Goal: Communication & Community: Answer question/provide support

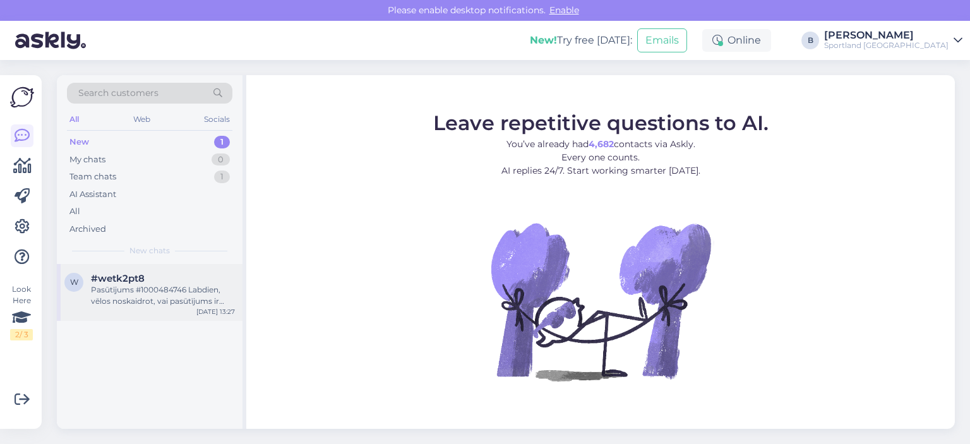
click at [174, 288] on div "Pasūtījums #1000484746 Labdien, vēlos noskaidrot, vai pasūtījums ir veikts? Jo …" at bounding box center [163, 295] width 144 height 23
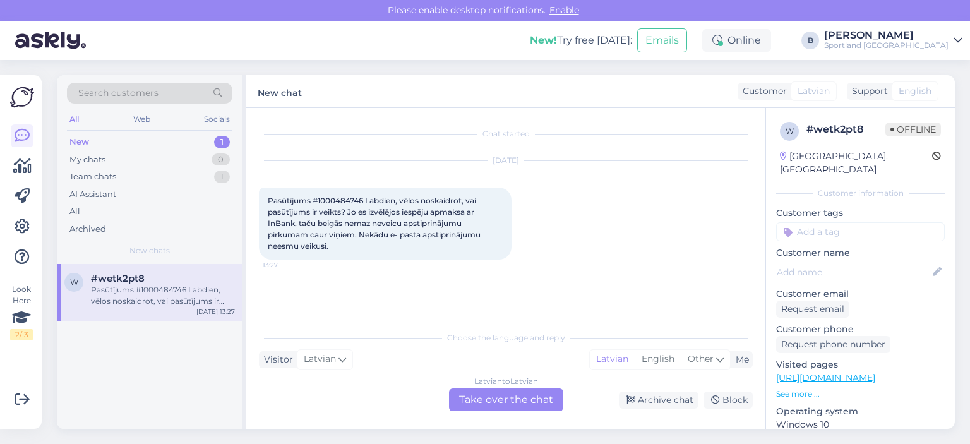
click at [348, 199] on span "Pasūtījums #1000484746 Labdien, vēlos noskaidrot, vai pasūtījums ir veikts? Jo …" at bounding box center [375, 223] width 215 height 55
copy span "1000484746"
click at [547, 259] on div "[DATE] Pasūtījums #1000484746 Labdien, vēlos noskaidrot, vai pasūtījums ir veik…" at bounding box center [506, 210] width 494 height 126
click at [522, 398] on div "Latvian to Latvian Take over the chat" at bounding box center [506, 399] width 114 height 23
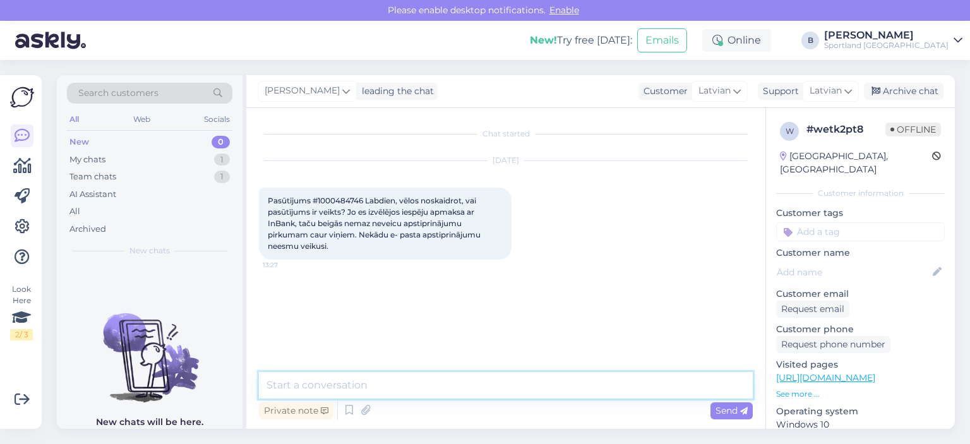
click at [531, 380] on textarea at bounding box center [506, 385] width 494 height 27
click at [600, 384] on textarea at bounding box center [506, 385] width 494 height 27
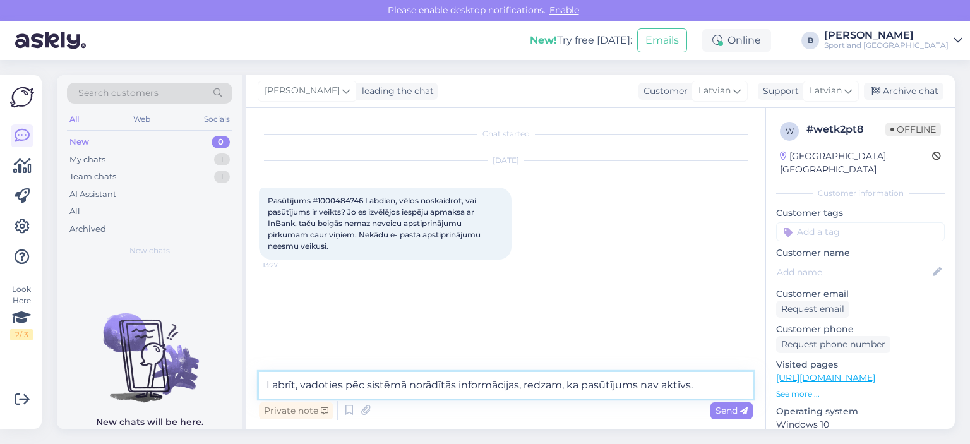
type textarea "Labrīt, vadoties pēc sistēmā norādītās informācijas, redzam, ka pasūtījums nav …"
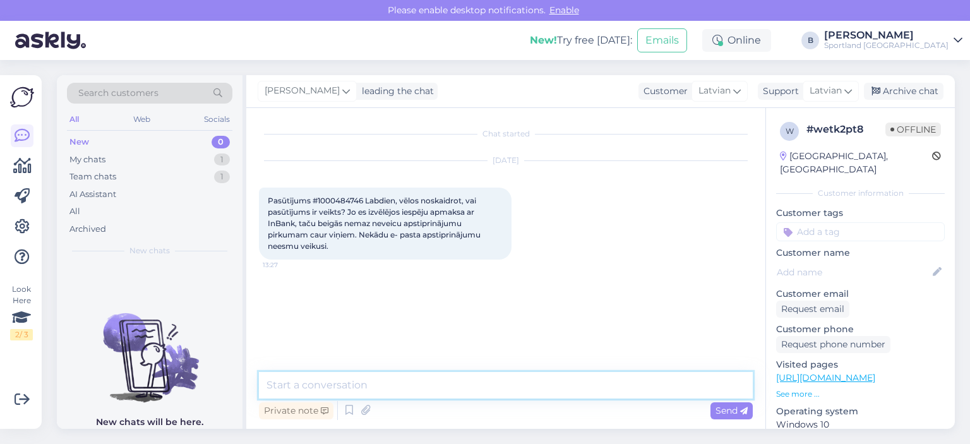
scroll to position [5, 0]
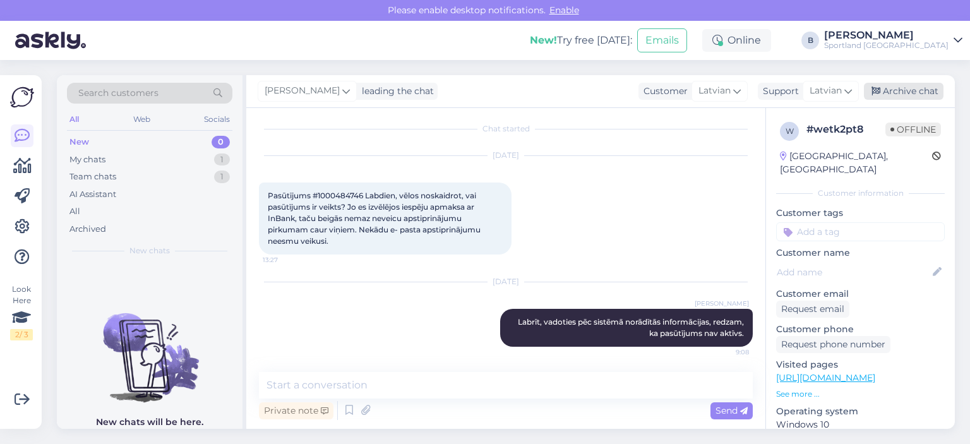
click at [905, 89] on div "Archive chat" at bounding box center [904, 91] width 80 height 17
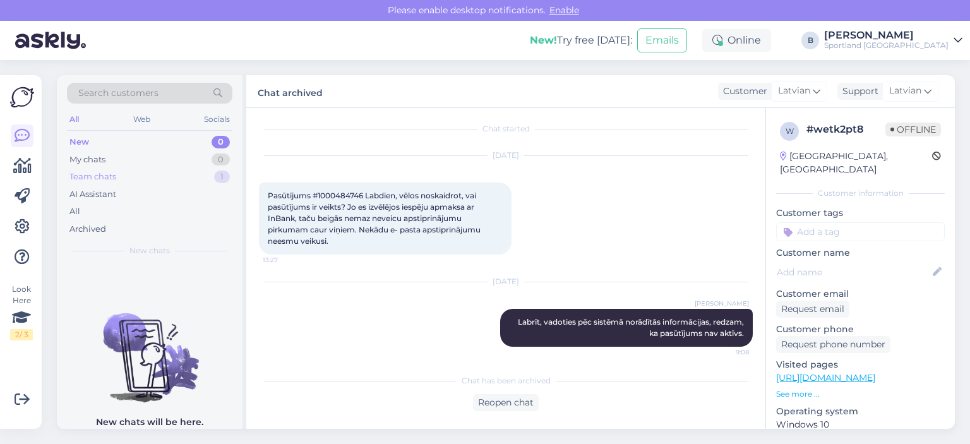
click at [114, 179] on div "Team chats" at bounding box center [92, 176] width 47 height 13
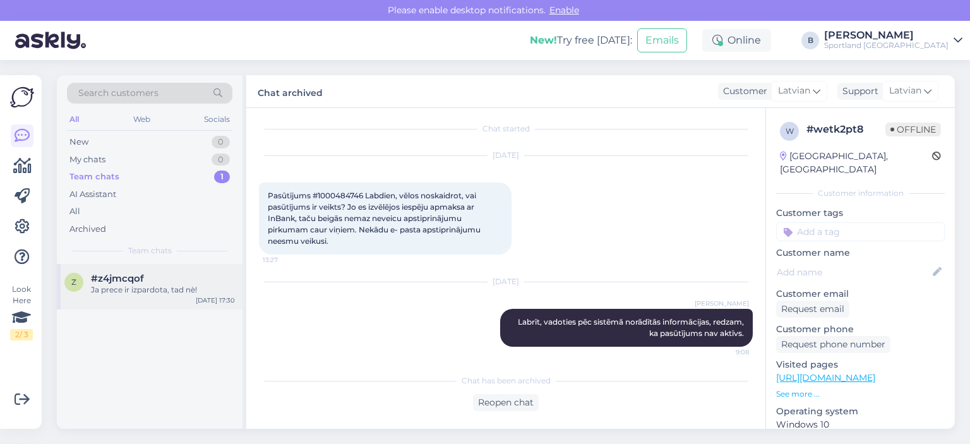
click at [141, 278] on span "#z4jmcqof" at bounding box center [117, 278] width 53 height 11
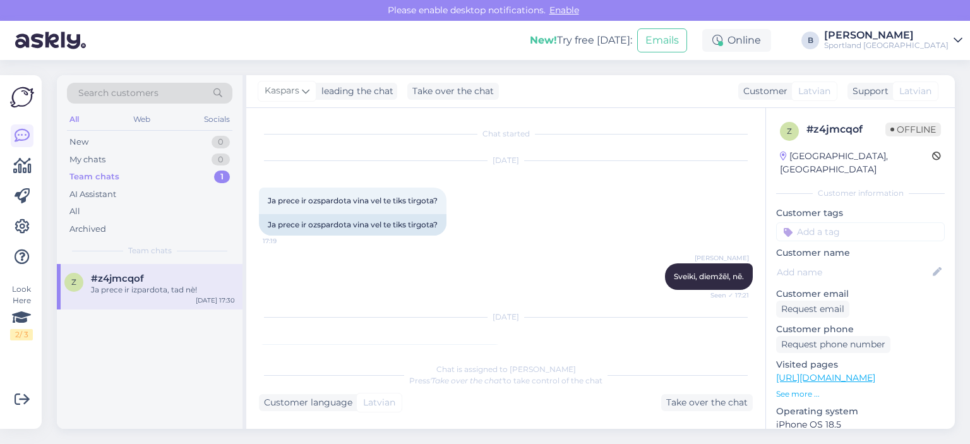
scroll to position [185, 0]
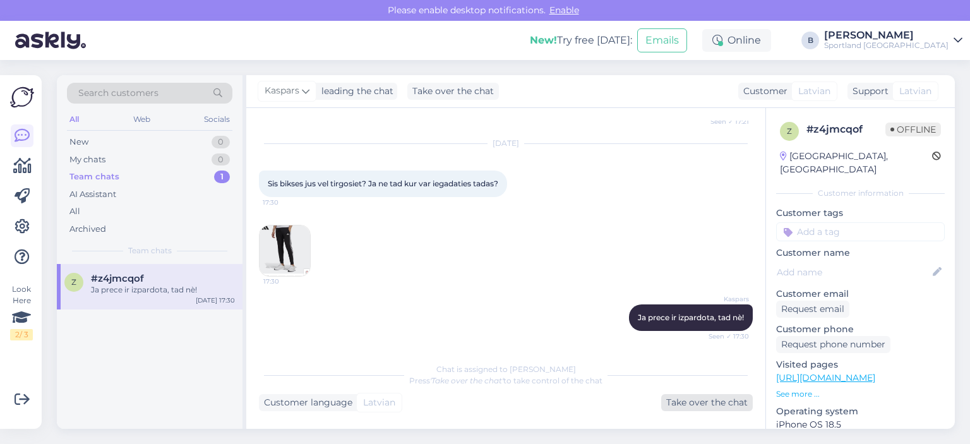
click at [686, 403] on div "Take over the chat" at bounding box center [707, 402] width 92 height 17
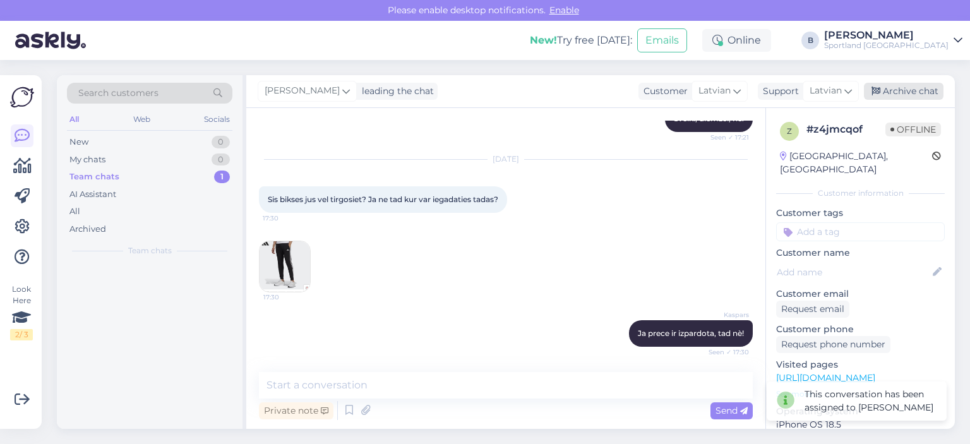
click at [919, 95] on div "Archive chat" at bounding box center [904, 91] width 80 height 17
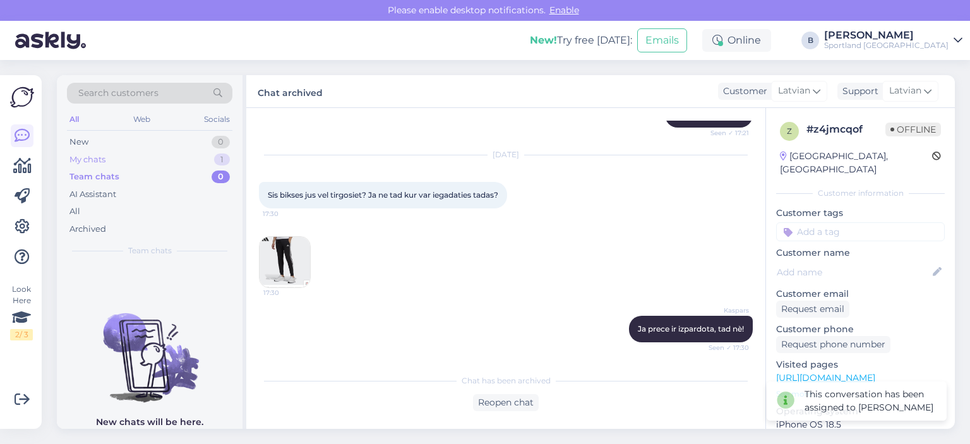
click at [78, 158] on div "My chats" at bounding box center [87, 159] width 36 height 13
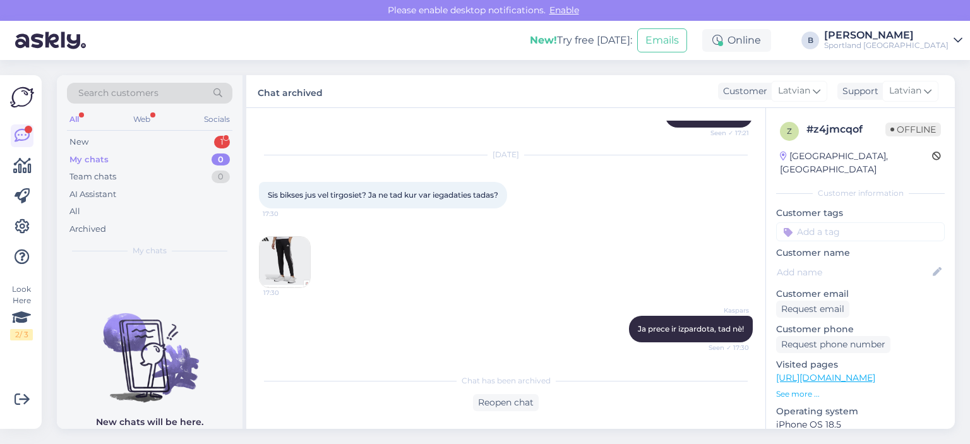
click at [144, 131] on div "Search customers All Web Socials New 1 My chats 0 Team chats 0 AI Assistant All…" at bounding box center [150, 169] width 186 height 189
click at [144, 138] on div "New 1" at bounding box center [149, 142] width 165 height 18
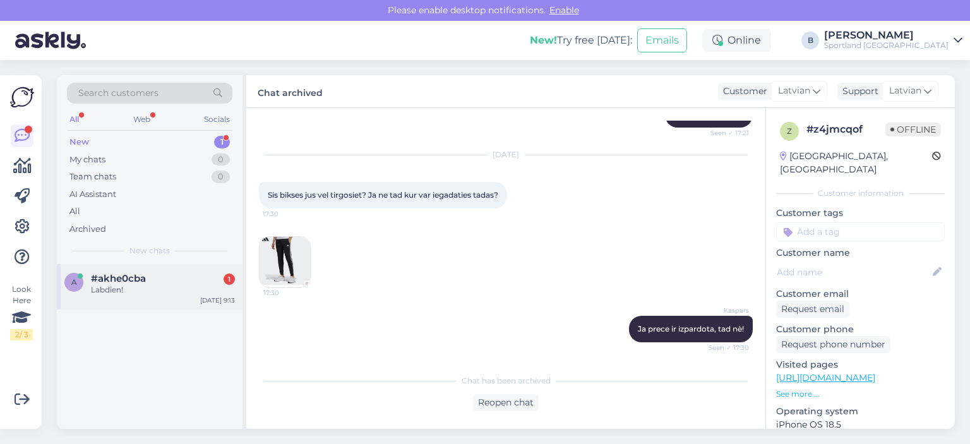
click at [147, 285] on div "Labdien!" at bounding box center [163, 289] width 144 height 11
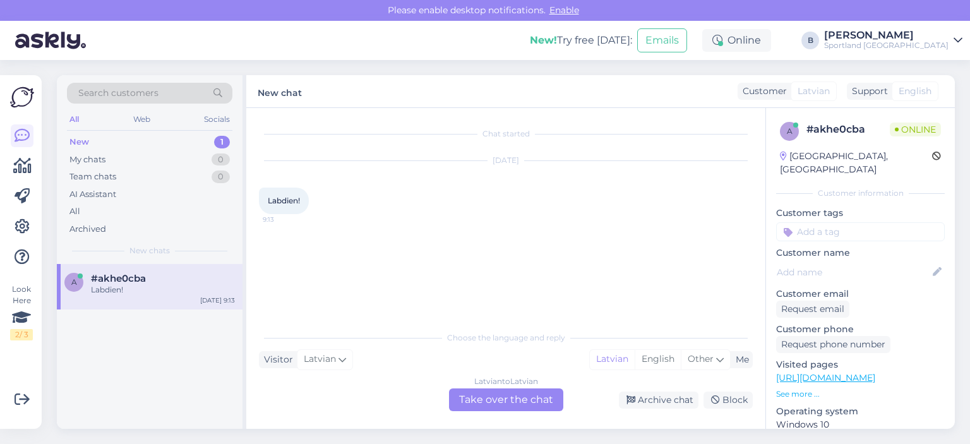
click at [523, 398] on div "Latvian to Latvian Take over the chat" at bounding box center [506, 399] width 114 height 23
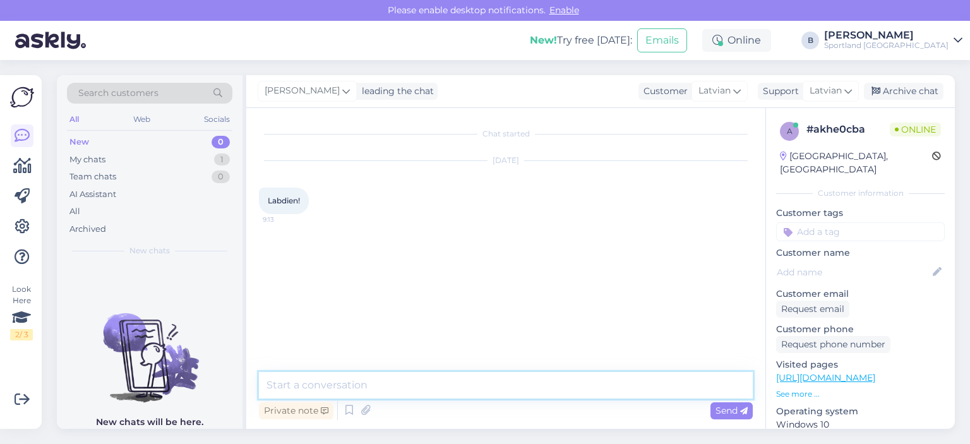
click at [513, 394] on textarea at bounding box center [506, 385] width 494 height 27
type textarea "Labrīt, kā varam Jums palīdzēT?"
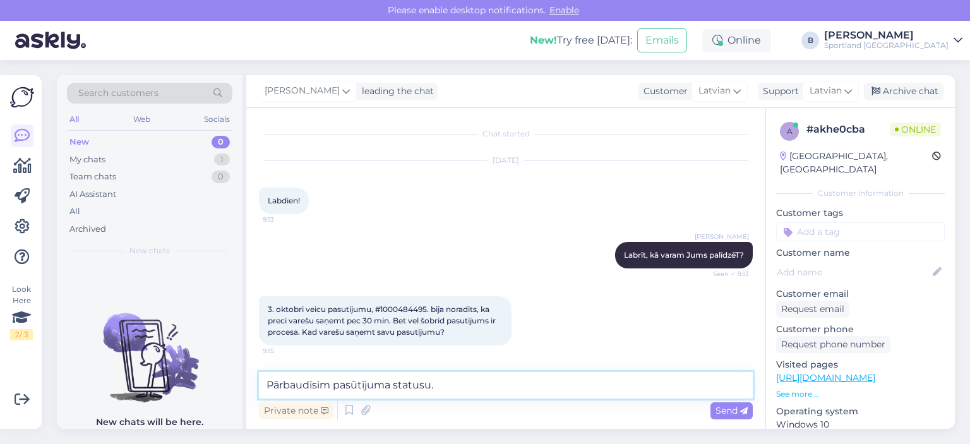
type textarea "Pārbaudīsim pasūtījuma statusu."
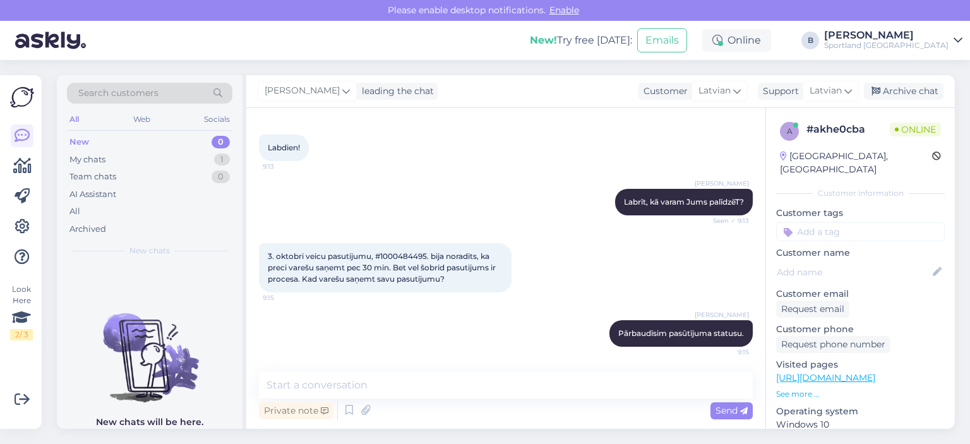
click at [413, 256] on span "3. oktobri veicu pasutijumu, #1000484495. bija noradits, ka preci varešu saņemt…" at bounding box center [383, 267] width 230 height 32
copy span "1000484495"
click at [444, 388] on textarea at bounding box center [506, 385] width 494 height 27
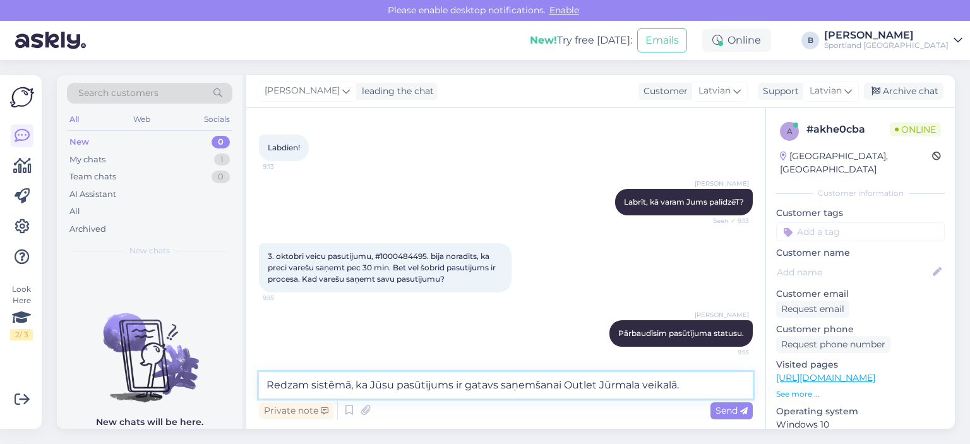
type textarea "Redzam sistēmā, ka Jūsu pasūtījums ir gatavs saņemšanai Outlet Jūrmala veikalā."
click at [732, 406] on span "Send" at bounding box center [731, 410] width 32 height 11
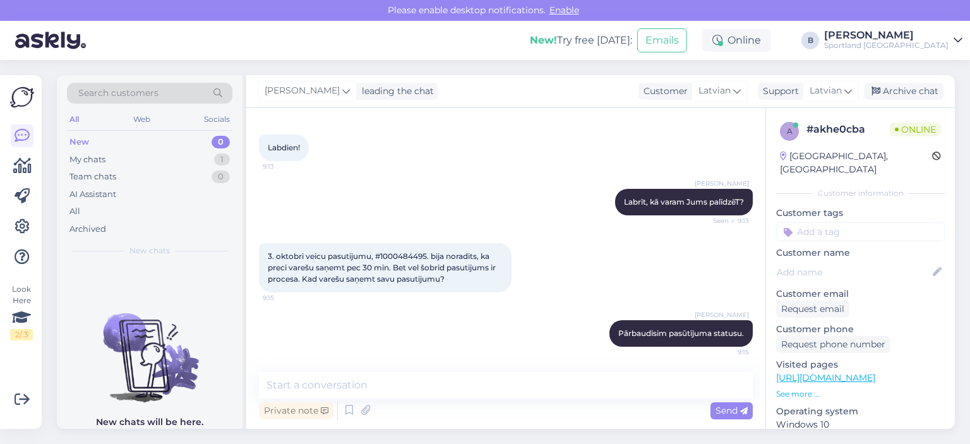
scroll to position [119, 0]
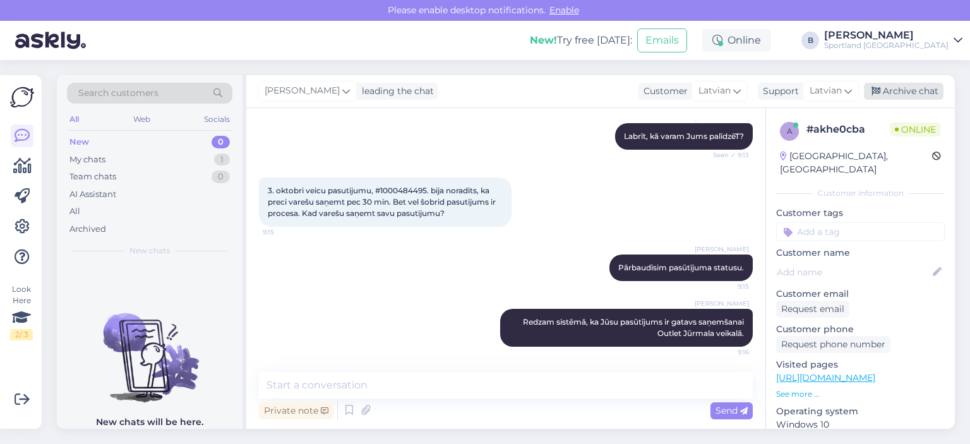
click at [877, 90] on icon at bounding box center [875, 91] width 9 height 9
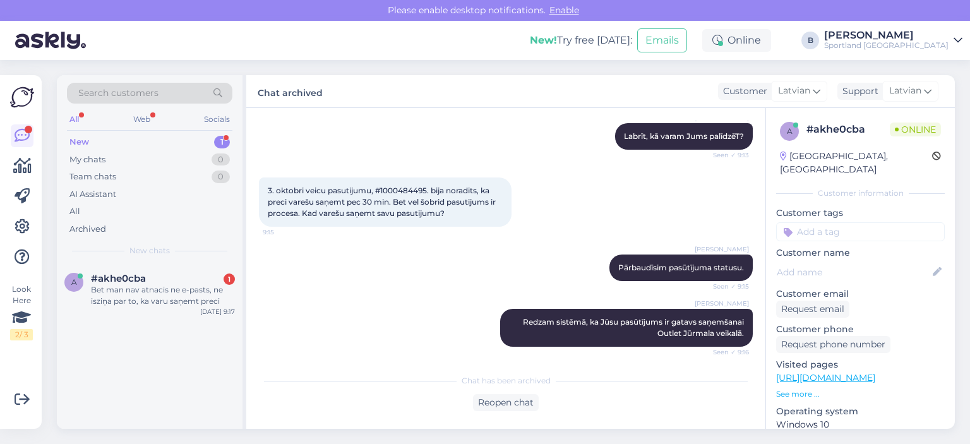
scroll to position [188, 0]
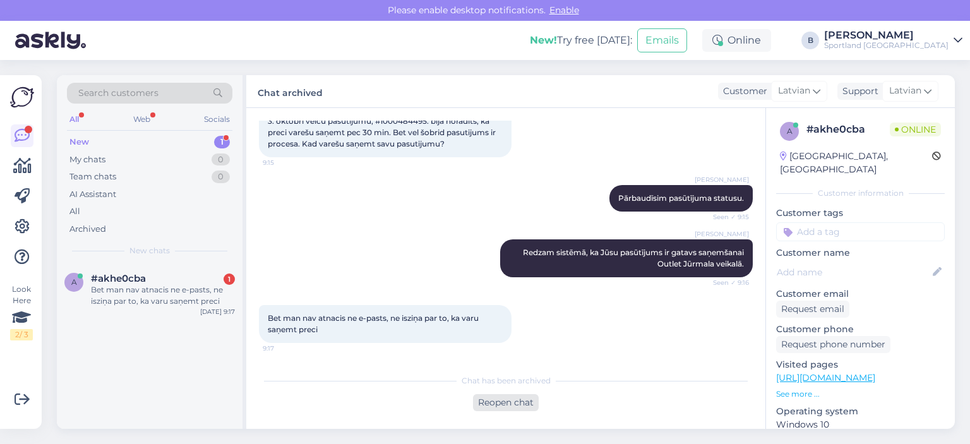
click at [525, 403] on div "Reopen chat" at bounding box center [506, 402] width 66 height 17
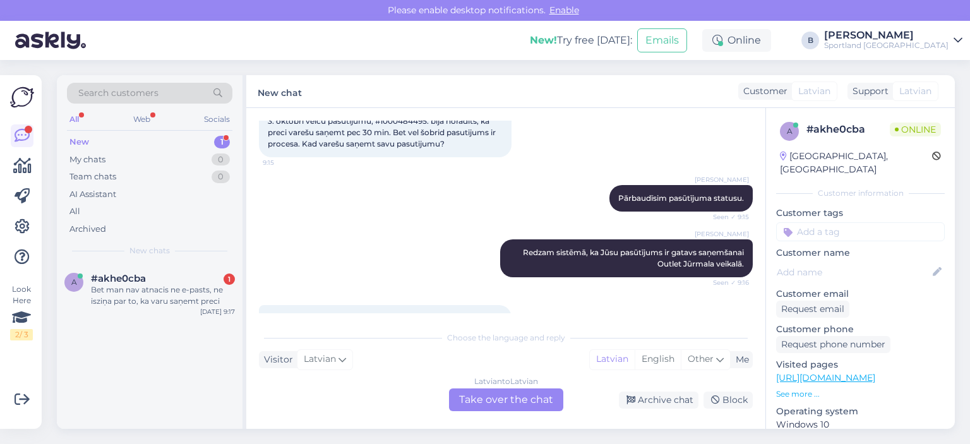
click at [525, 403] on div "Latvian to Latvian Take over the chat" at bounding box center [506, 399] width 114 height 23
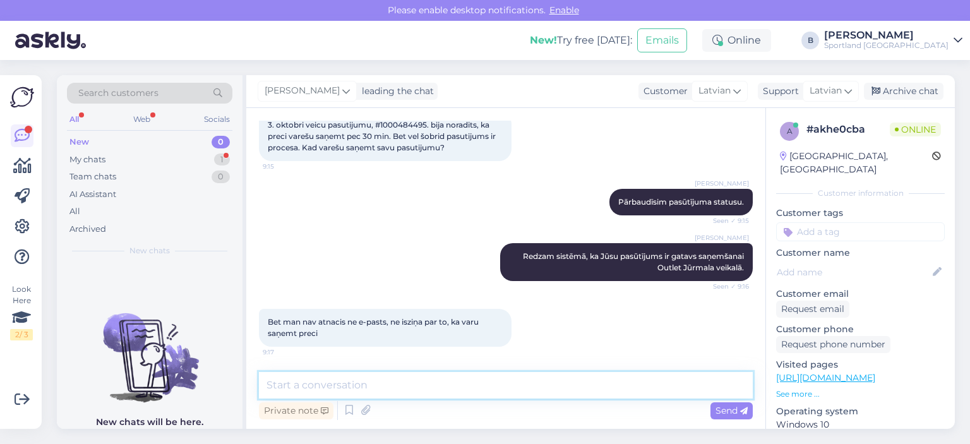
click at [533, 390] on textarea at bounding box center [506, 385] width 494 height 27
type textarea "Prece ir pieejama saņemšanai."
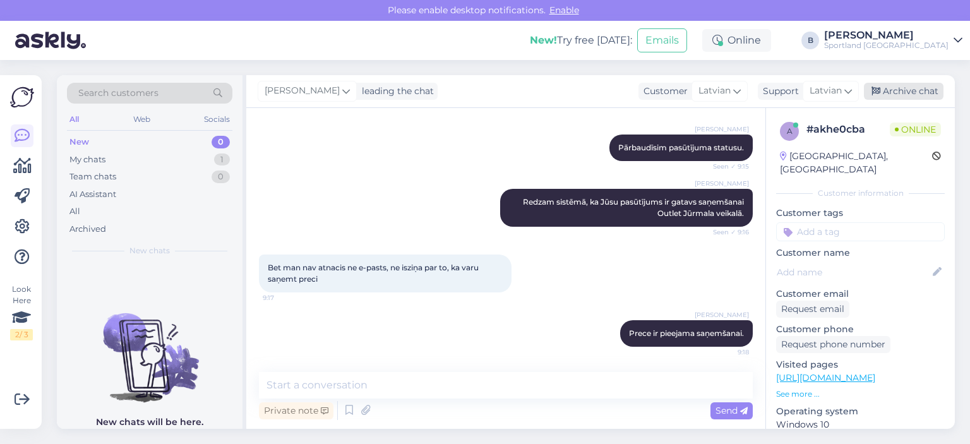
click at [922, 97] on div "Archive chat" at bounding box center [904, 91] width 80 height 17
